Goal: Transaction & Acquisition: Purchase product/service

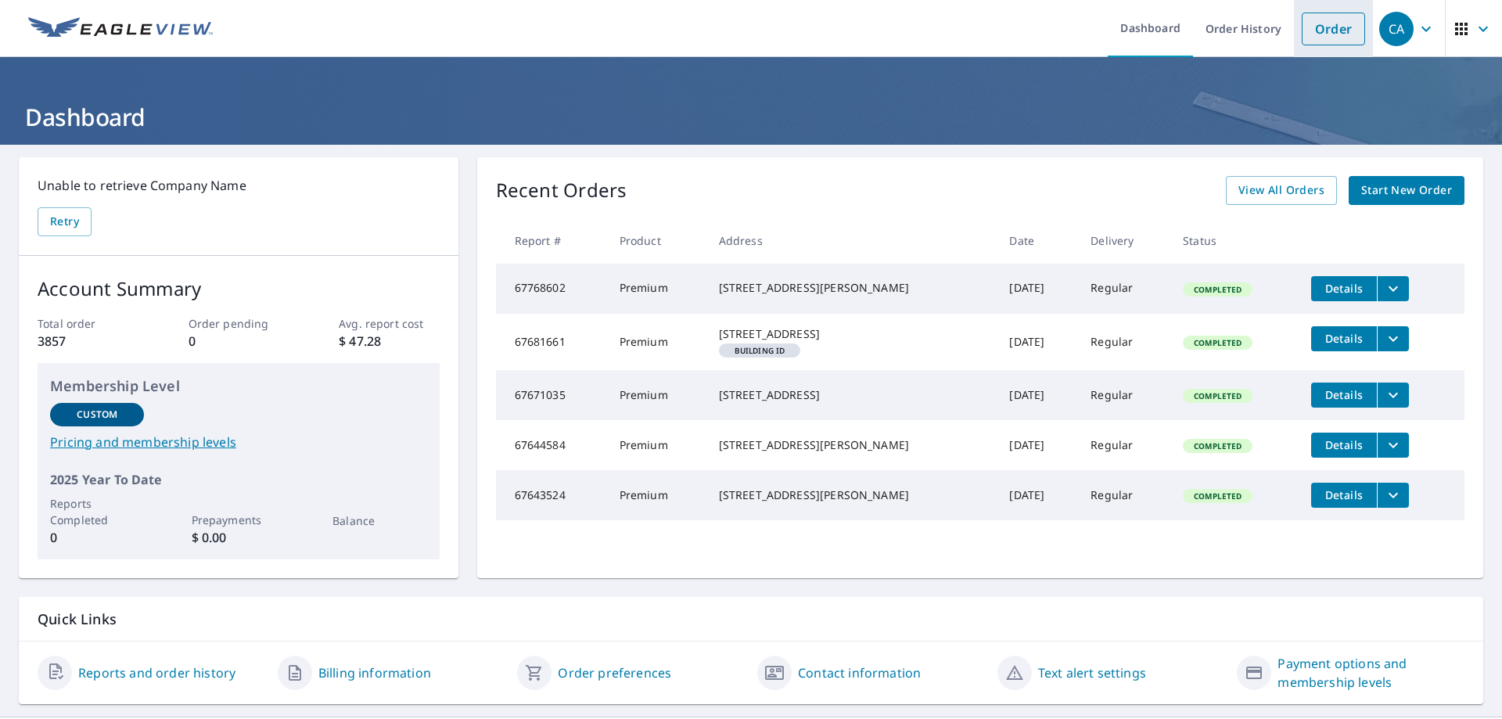
click at [1315, 29] on link "Order" at bounding box center [1333, 29] width 63 height 33
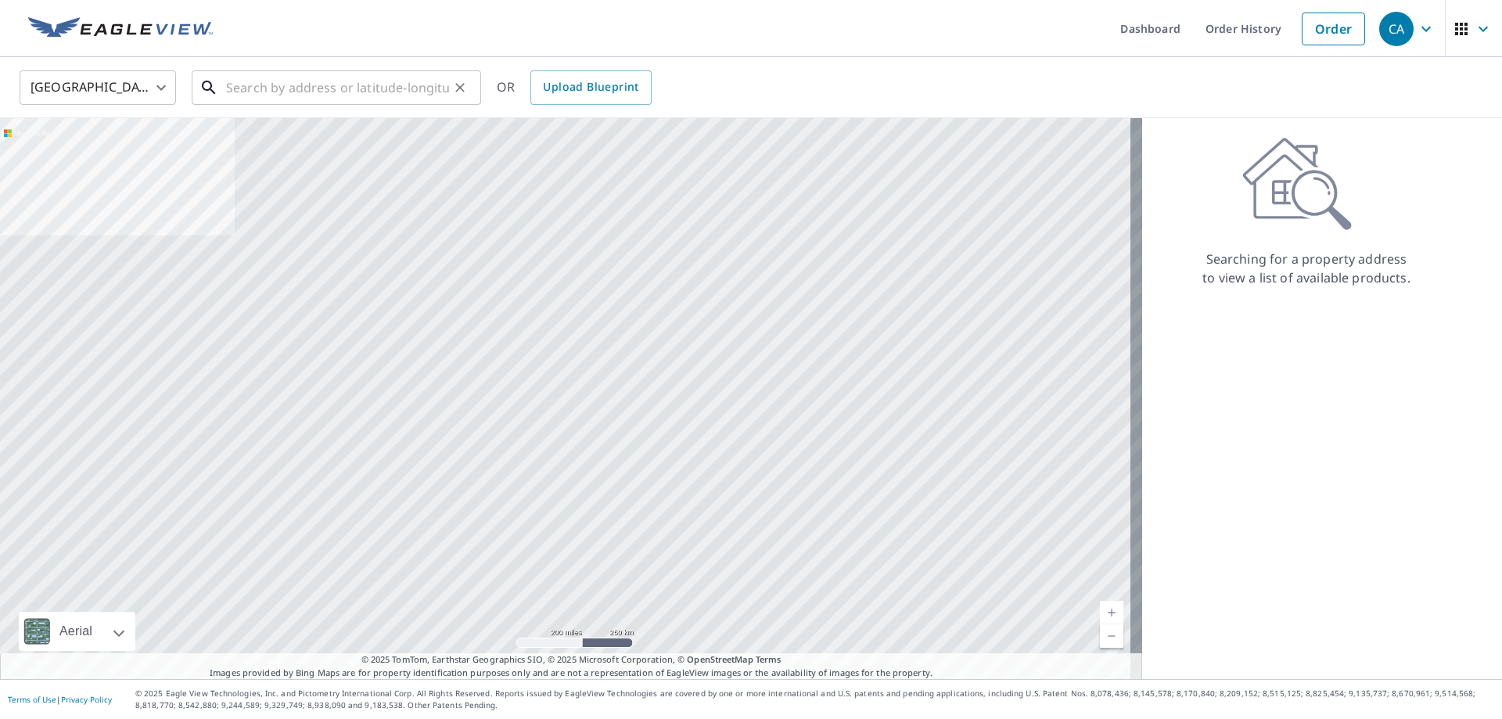
click at [293, 93] on input "text" at bounding box center [337, 88] width 223 height 44
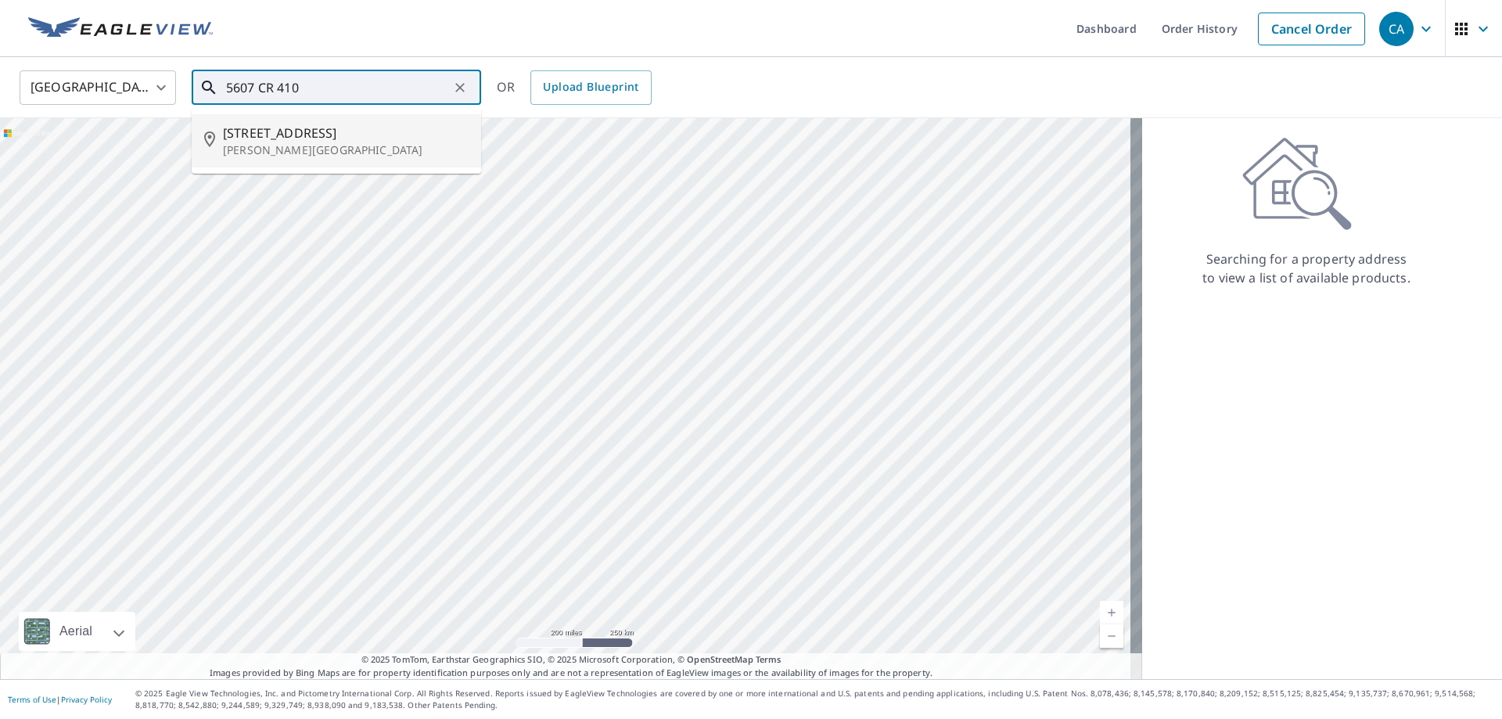
click at [279, 124] on span "[STREET_ADDRESS]" at bounding box center [346, 133] width 246 height 19
type input "[STREET_ADDRESS][PERSON_NAME]"
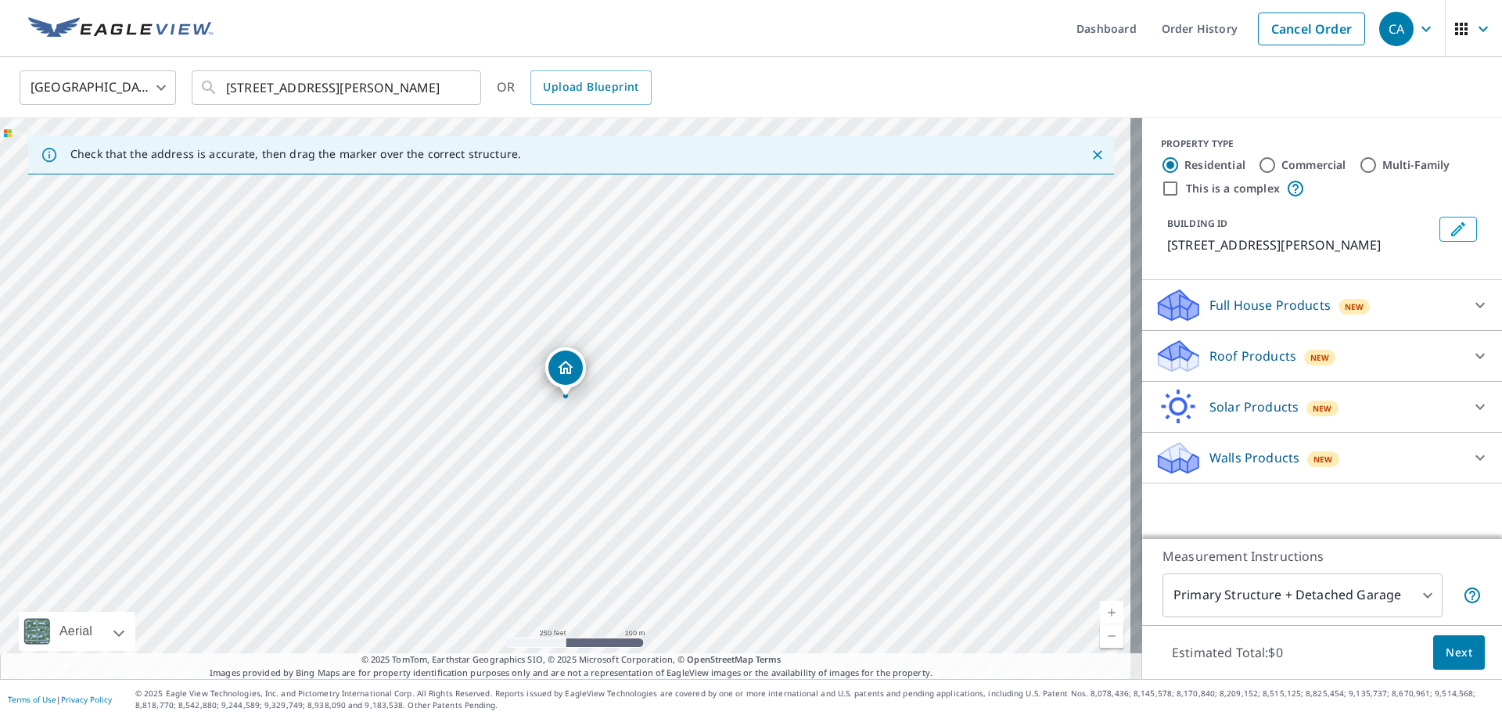
click at [1224, 354] on p "Roof Products" at bounding box center [1253, 356] width 87 height 19
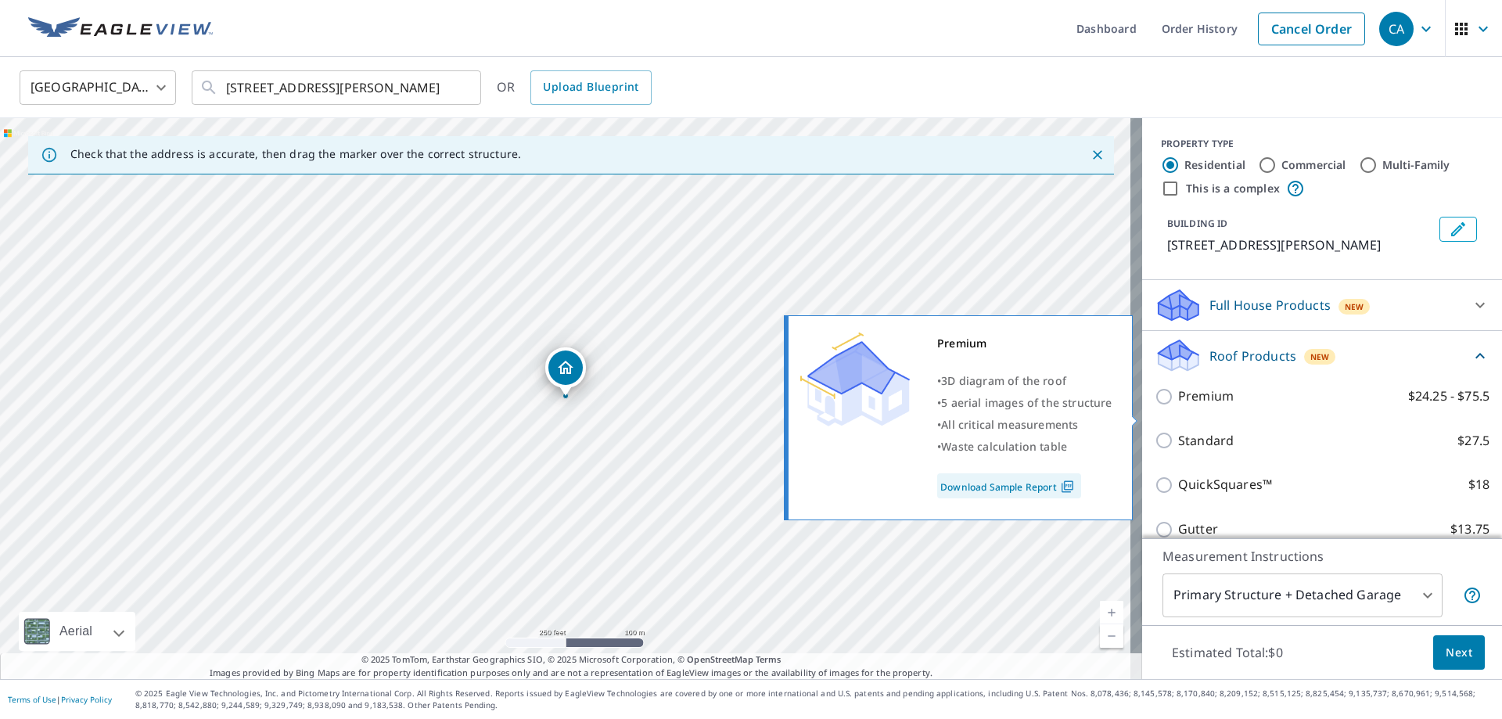
click at [1197, 406] on p "Premium" at bounding box center [1207, 397] width 56 height 20
click at [1179, 406] on input "Premium $24.25 - $75.5" at bounding box center [1166, 396] width 23 height 19
checkbox input "true"
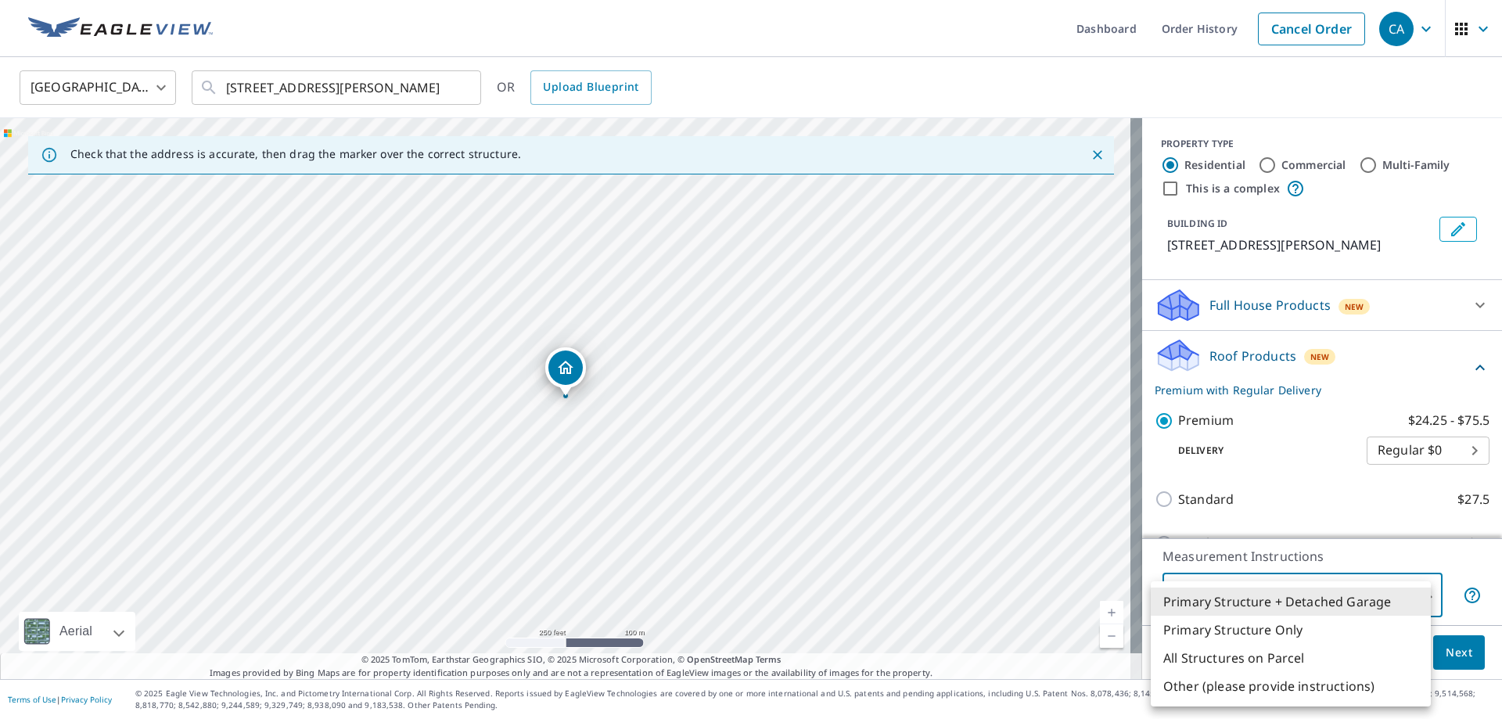
click at [1273, 592] on body "CA CA Dashboard Order History Cancel Order CA [GEOGRAPHIC_DATA] [GEOGRAPHIC_DAT…" at bounding box center [751, 359] width 1502 height 719
click at [1259, 660] on li "All Structures on Parcel" at bounding box center [1291, 658] width 280 height 28
type input "3"
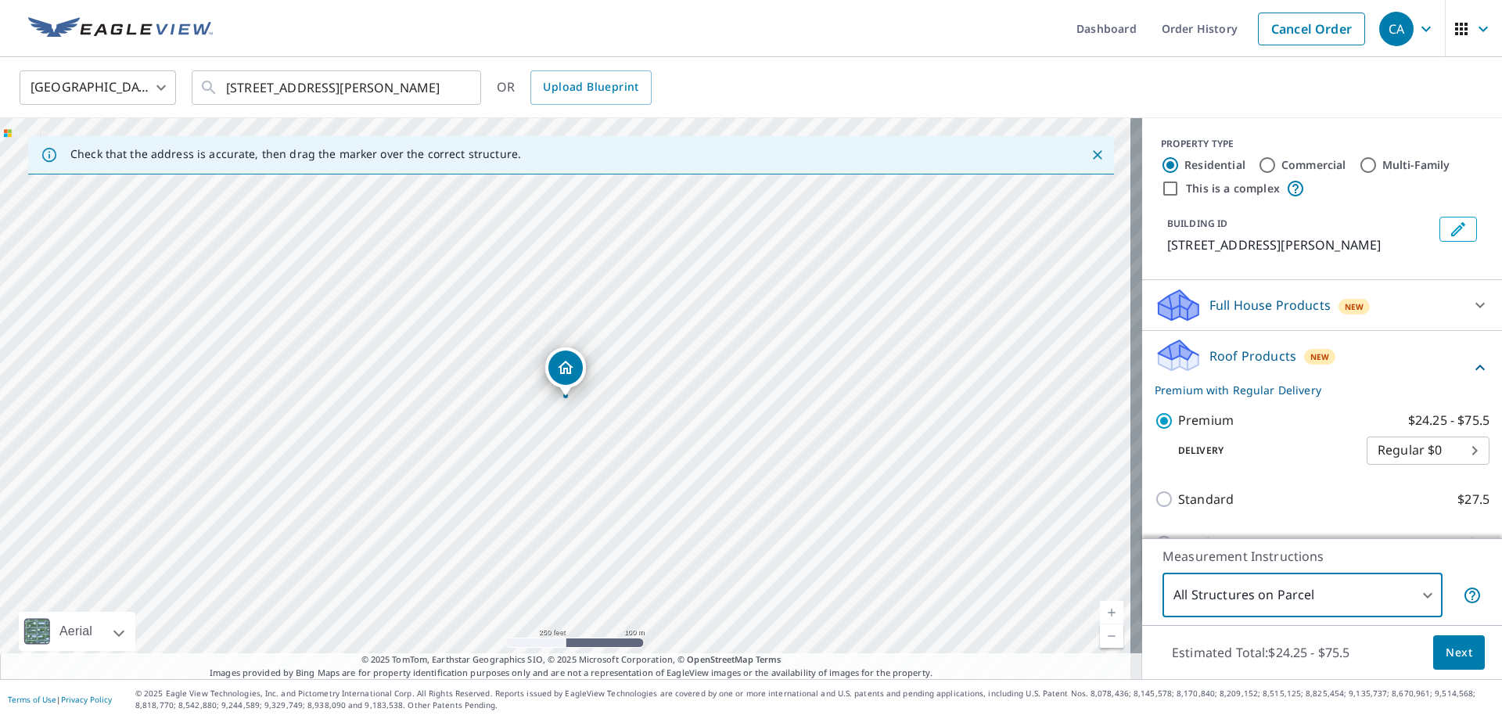
click at [1446, 650] on span "Next" at bounding box center [1459, 653] width 27 height 20
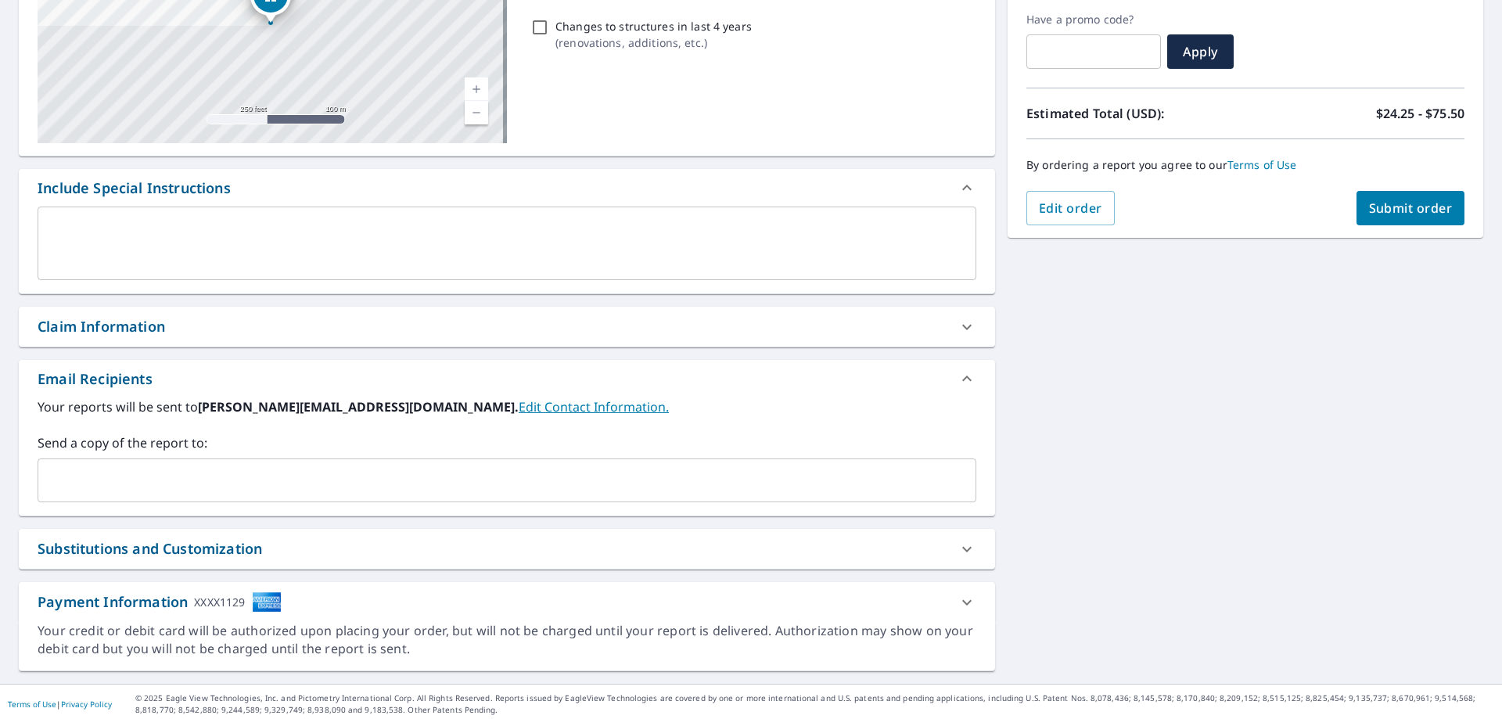
scroll to position [266, 0]
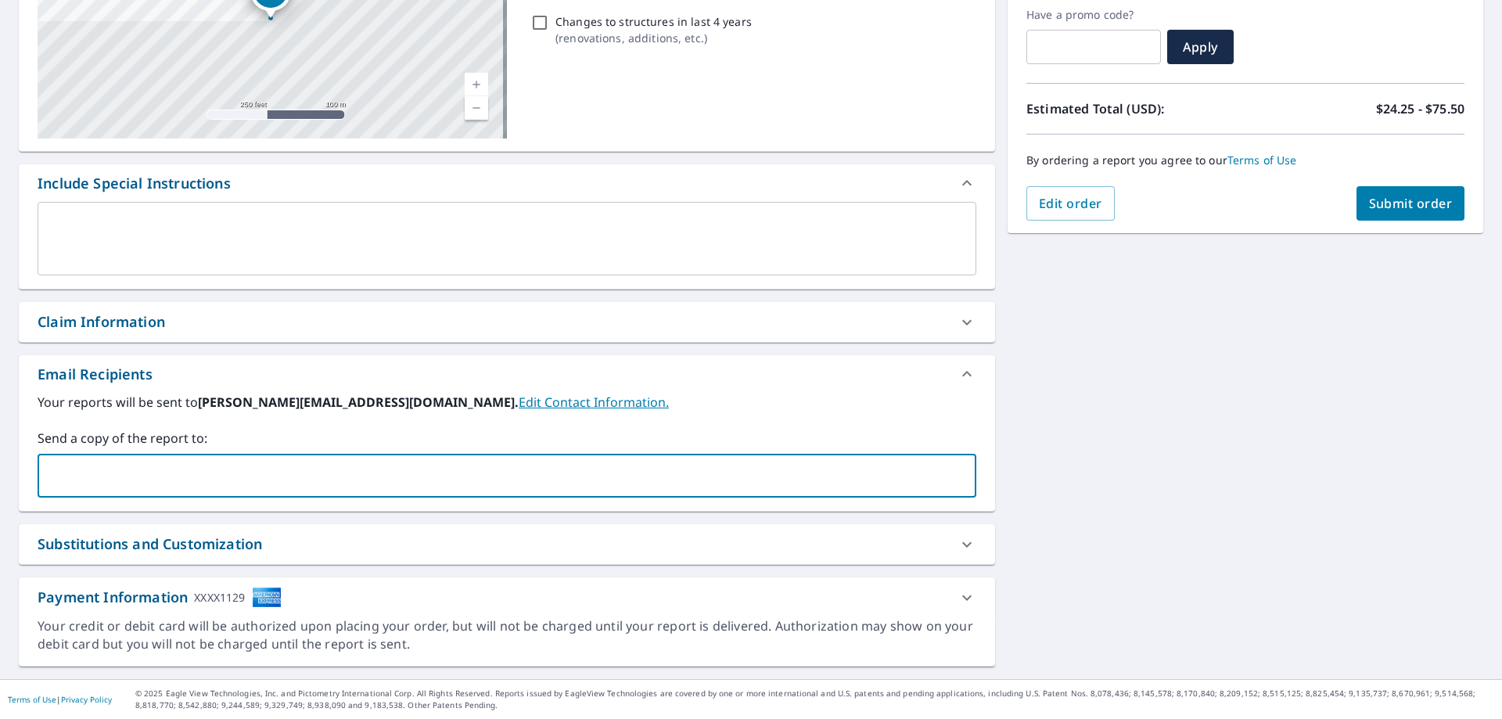
click at [326, 484] on input "text" at bounding box center [495, 476] width 901 height 30
type input "[PERSON_NAME][EMAIL_ADDRESS][DOMAIN_NAME]"
click at [310, 480] on icon at bounding box center [316, 475] width 13 height 17
checkbox input "true"
type input "[PERSON_NAME][EMAIL_ADDRESS][DOMAIN_NAME]"
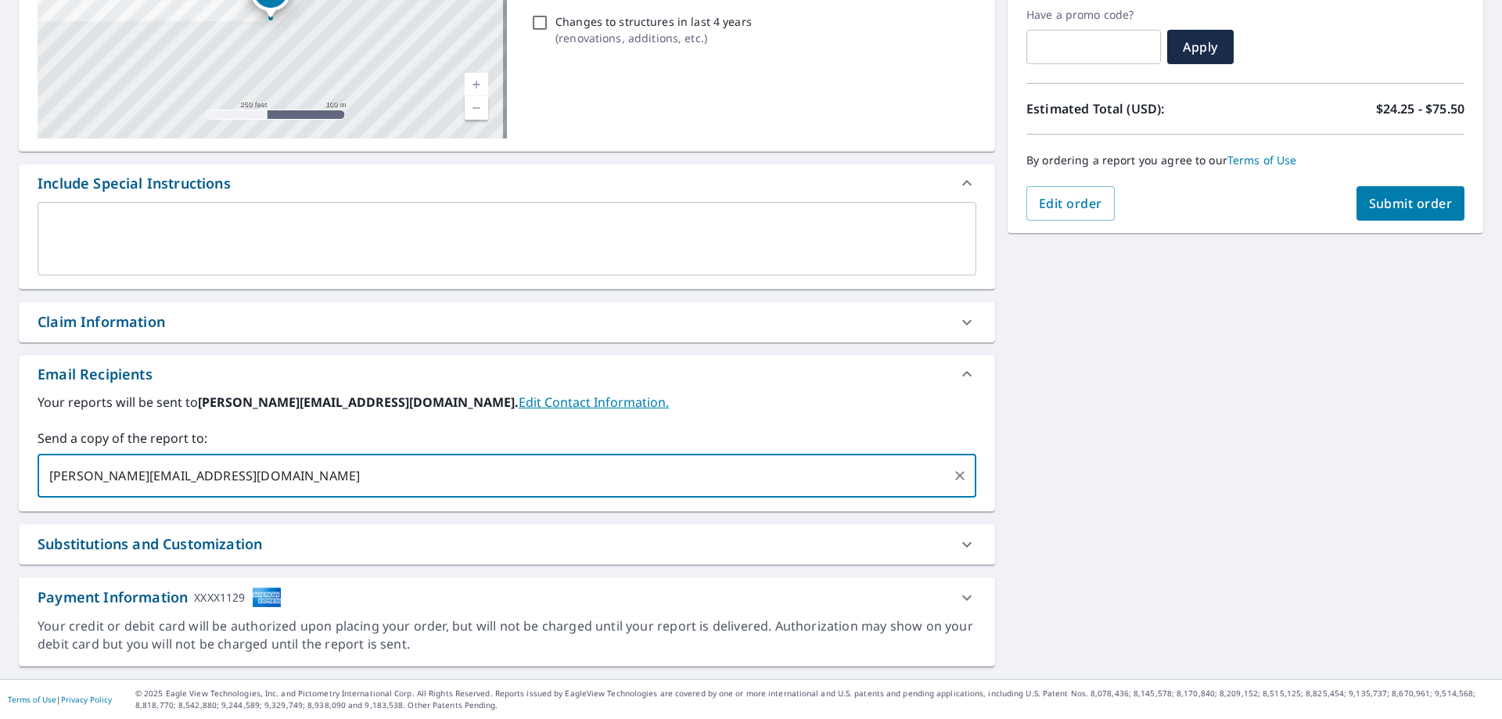
checkbox input "true"
type input "[PERSON_NAME][EMAIL_ADDRESS][DOMAIN_NAME]"
checkbox input "true"
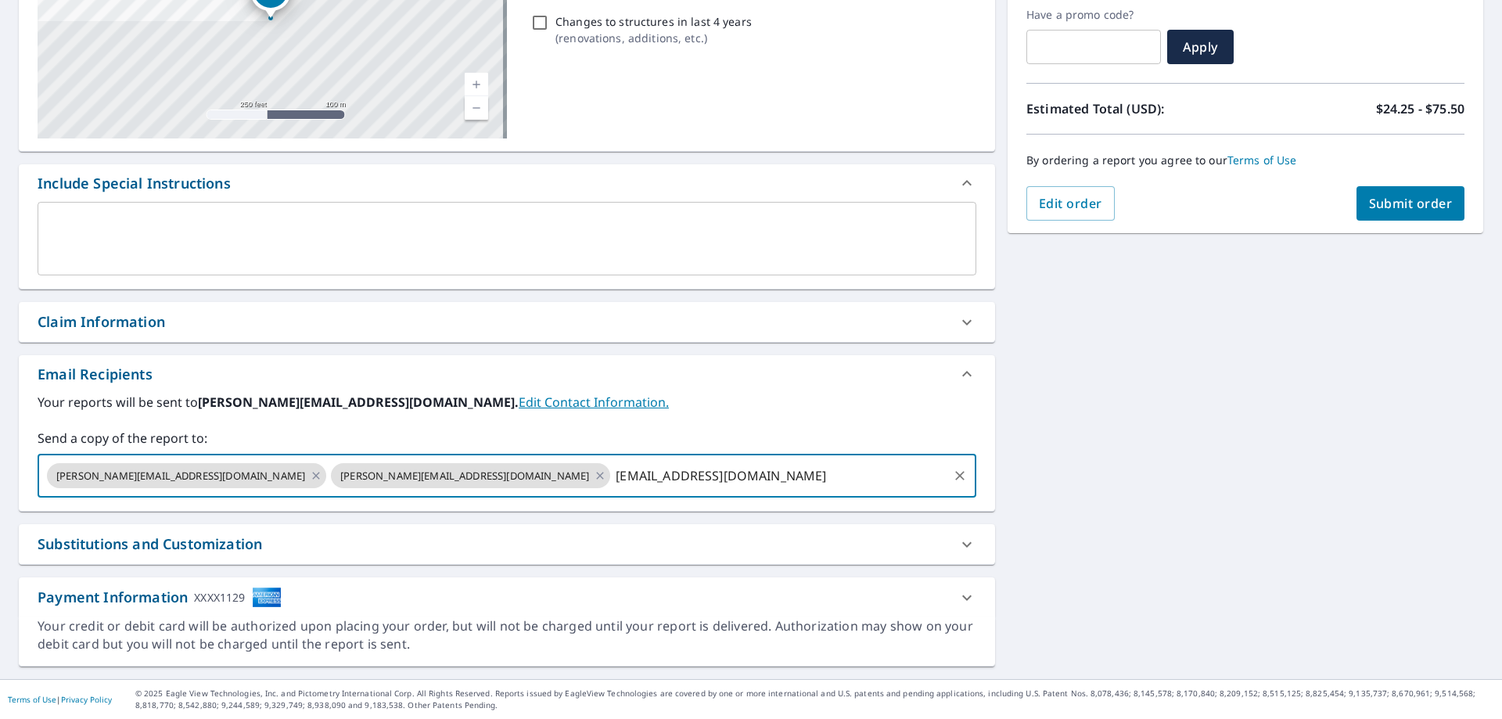
type input "[EMAIL_ADDRESS][DOMAIN_NAME]"
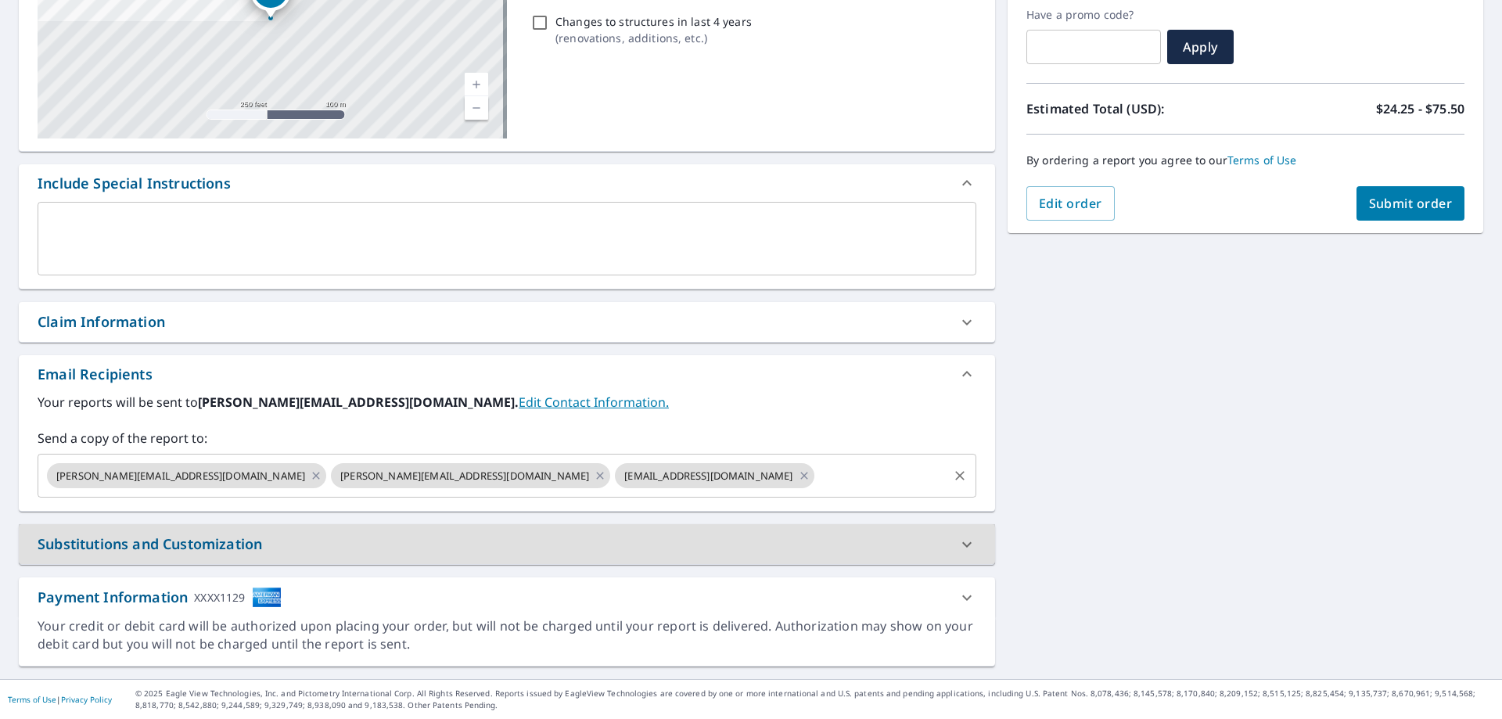
click at [1429, 200] on span "Submit order" at bounding box center [1411, 203] width 84 height 17
checkbox input "true"
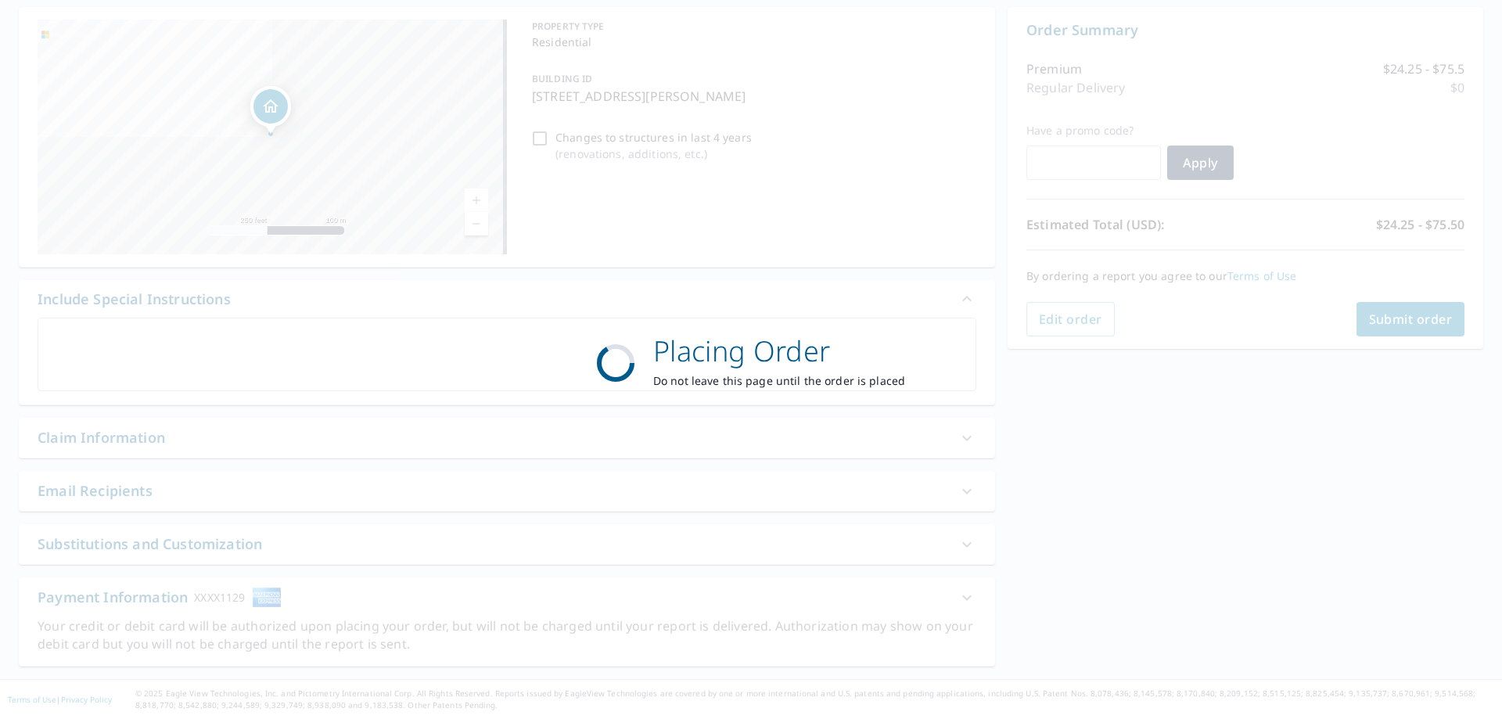
scroll to position [150, 0]
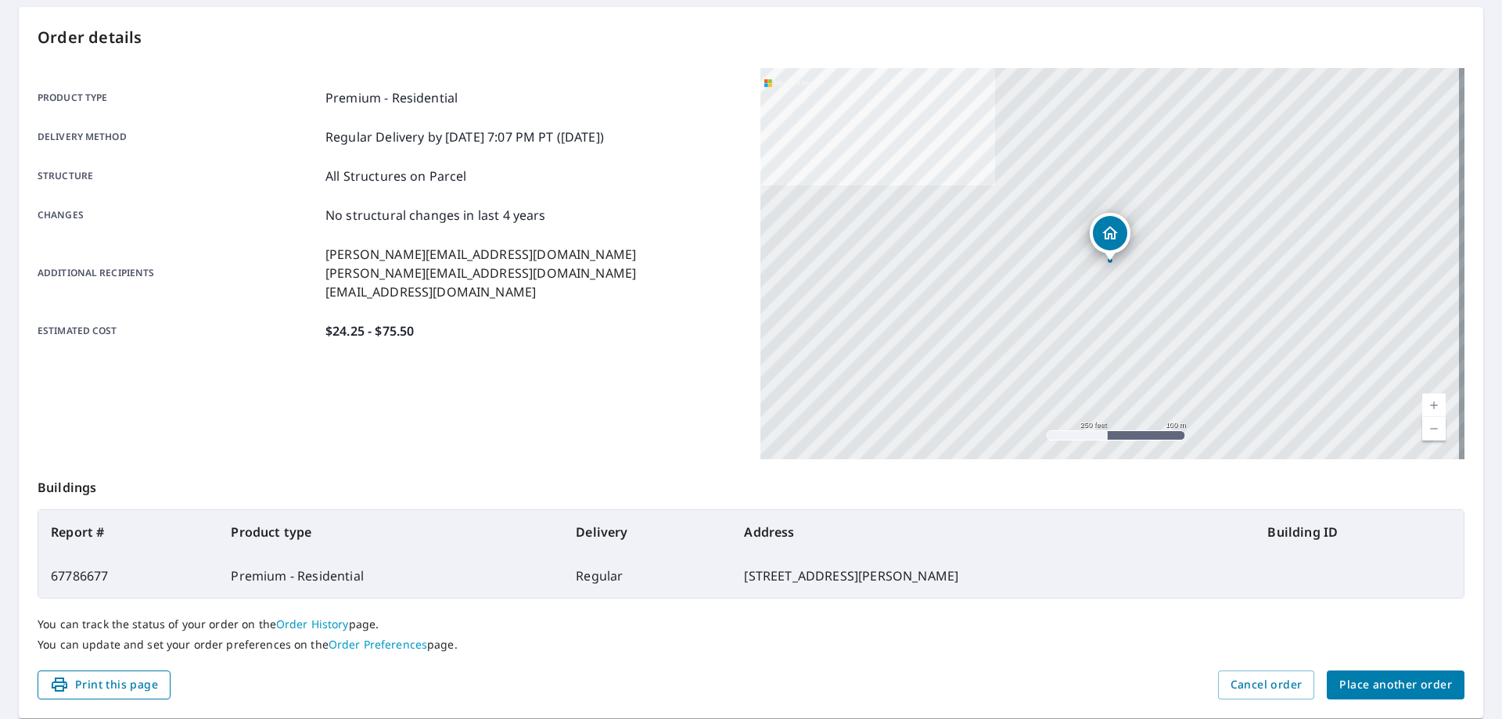
click at [131, 682] on span "Print this page" at bounding box center [104, 685] width 108 height 20
